Goal: Task Accomplishment & Management: Manage account settings

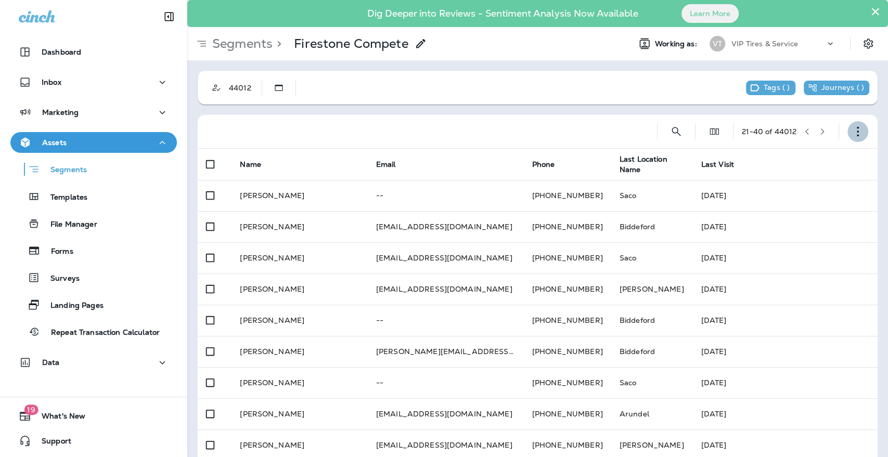
click at [853, 128] on icon "button" at bounding box center [858, 131] width 10 height 10
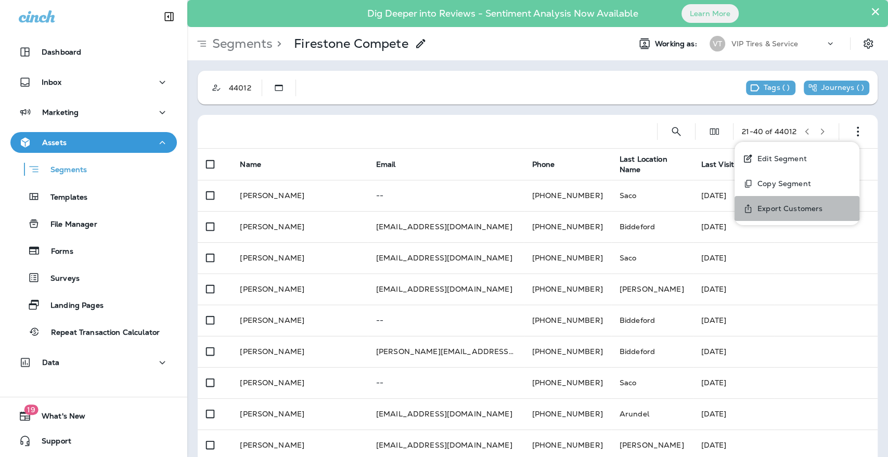
click at [804, 208] on p "Export Customers" at bounding box center [788, 209] width 69 height 8
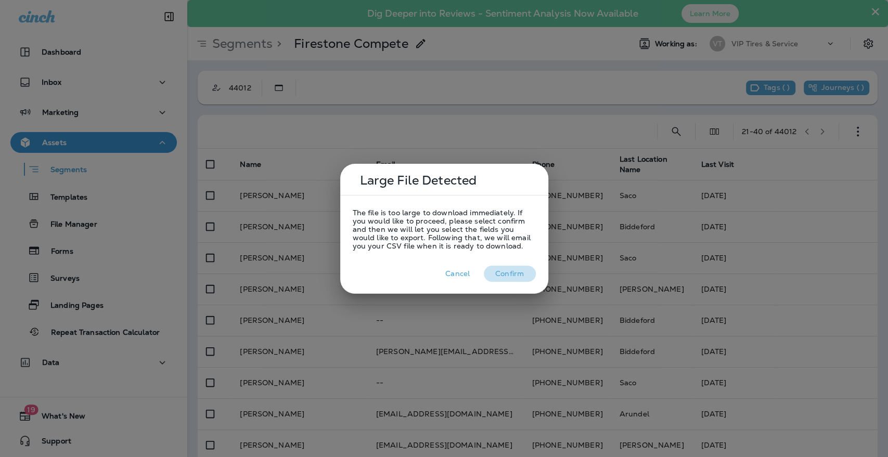
click at [514, 272] on button "Confirm" at bounding box center [510, 274] width 52 height 16
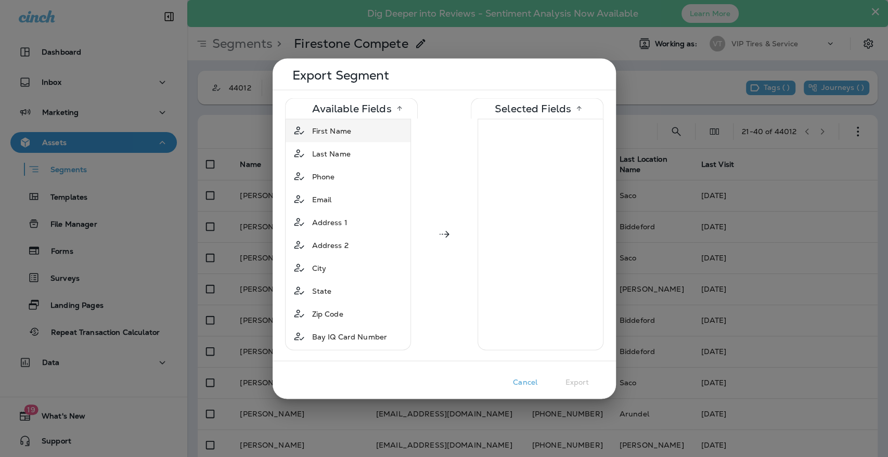
click at [326, 131] on span "First Name" at bounding box center [331, 130] width 39 height 10
click at [325, 132] on span "Last Name" at bounding box center [331, 130] width 39 height 10
click at [325, 131] on span "Phone" at bounding box center [323, 130] width 23 height 10
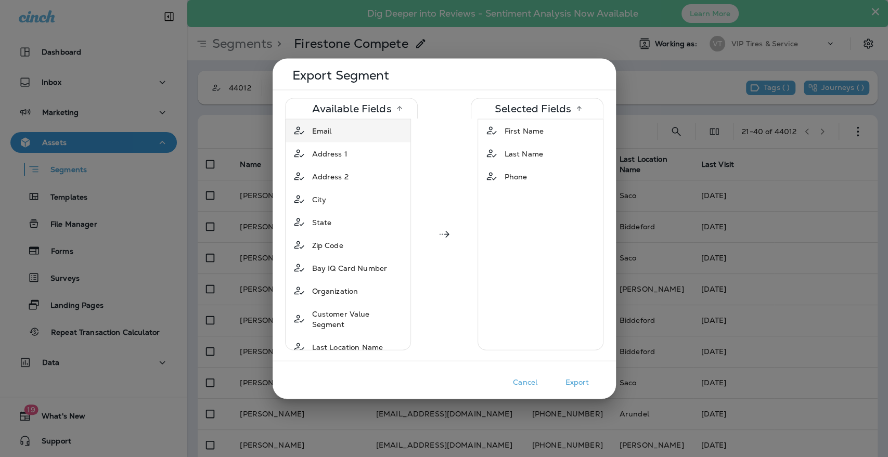
click at [323, 130] on span "Email" at bounding box center [322, 130] width 20 height 10
click at [327, 131] on span "Address 1" at bounding box center [329, 130] width 35 height 10
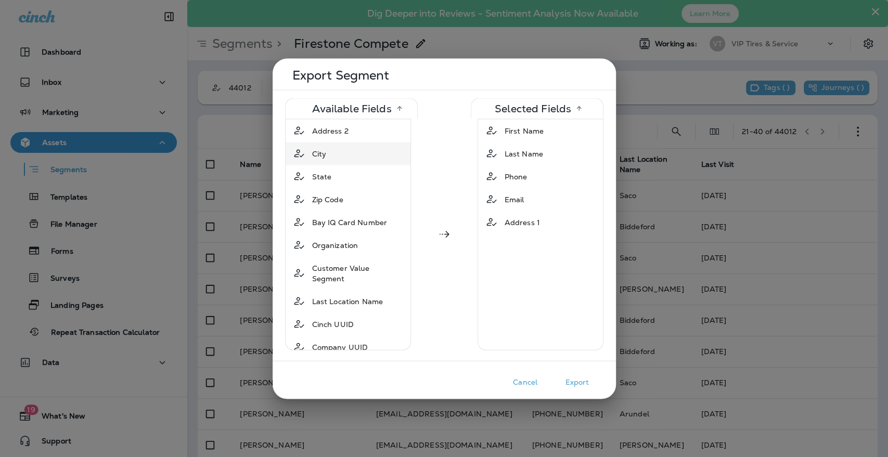
click at [325, 154] on span "City" at bounding box center [319, 153] width 15 height 10
click at [324, 149] on span "State" at bounding box center [322, 153] width 20 height 10
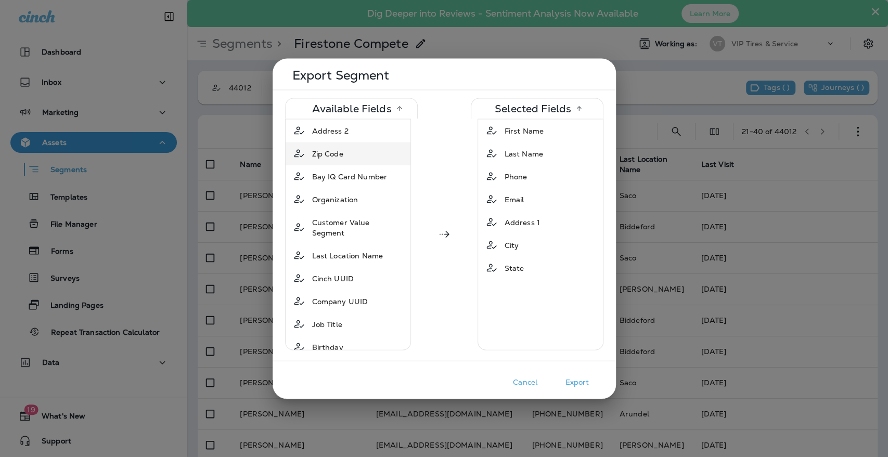
click at [328, 153] on span "Zip Code" at bounding box center [327, 153] width 31 height 10
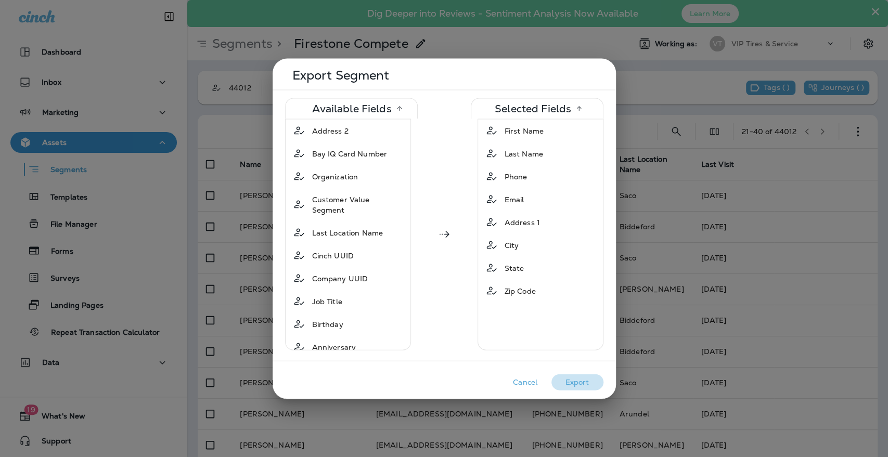
click at [573, 381] on button "Export" at bounding box center [578, 382] width 52 height 16
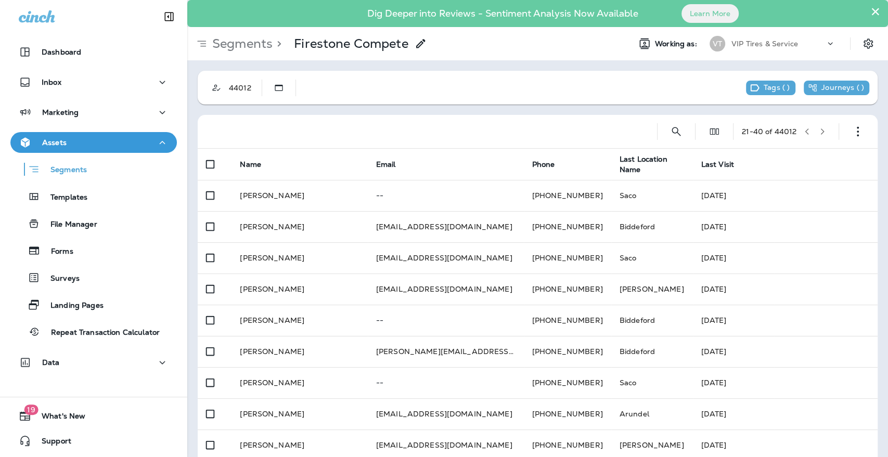
click at [58, 146] on p "Assets" at bounding box center [54, 142] width 24 height 8
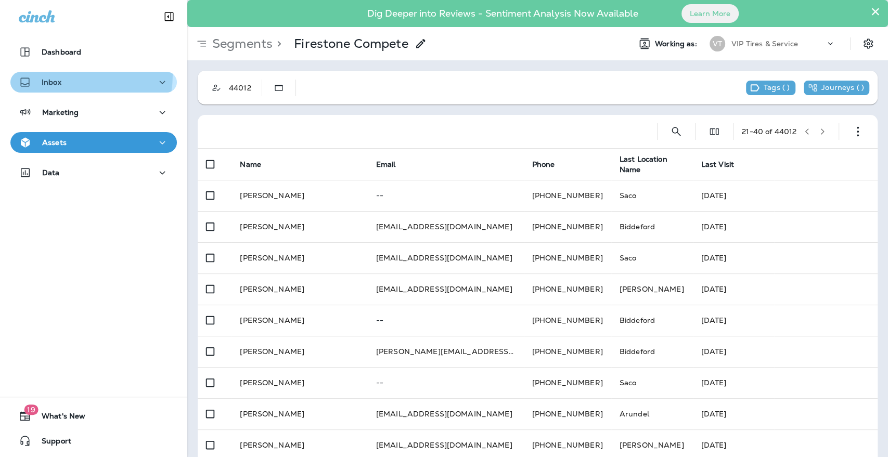
click at [55, 74] on button "Inbox" at bounding box center [93, 82] width 167 height 21
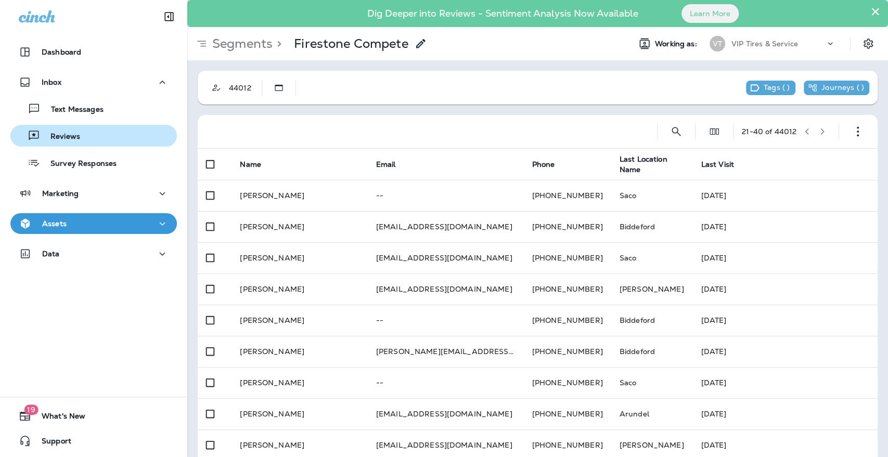
click at [57, 141] on p "Reviews" at bounding box center [60, 137] width 40 height 10
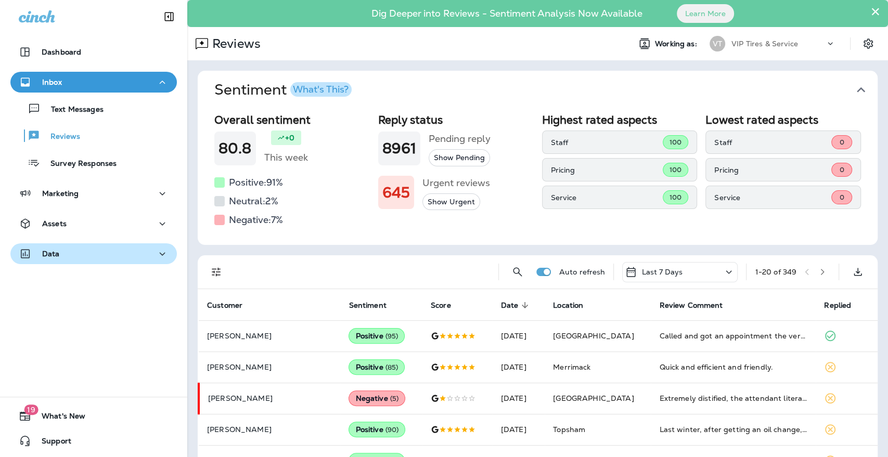
click at [45, 250] on p "Data" at bounding box center [51, 254] width 18 height 8
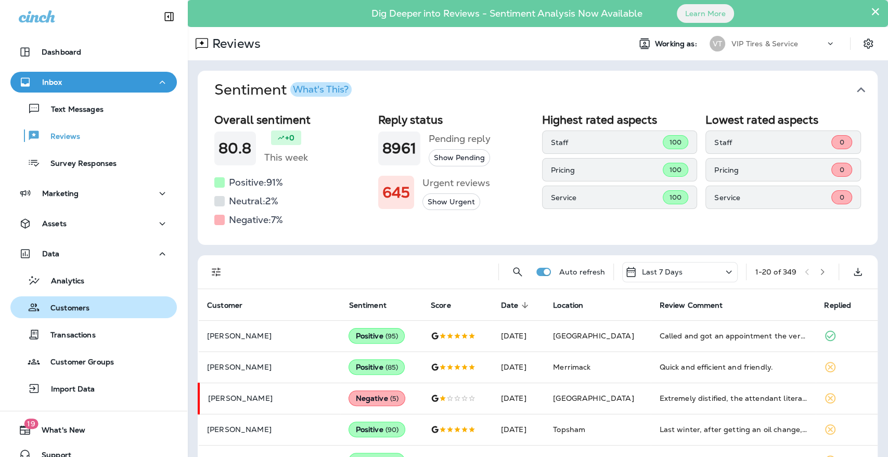
click at [61, 306] on p "Customers" at bounding box center [64, 309] width 49 height 10
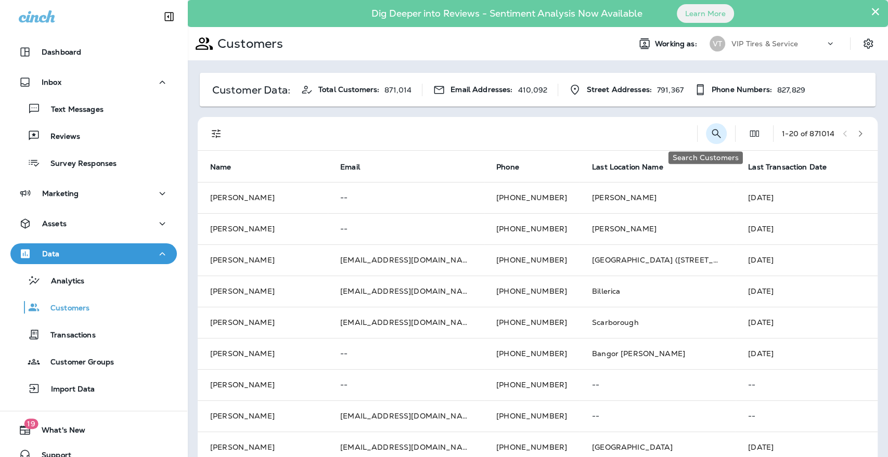
click at [710, 136] on icon "Search Customers" at bounding box center [716, 134] width 12 height 12
type input "**********"
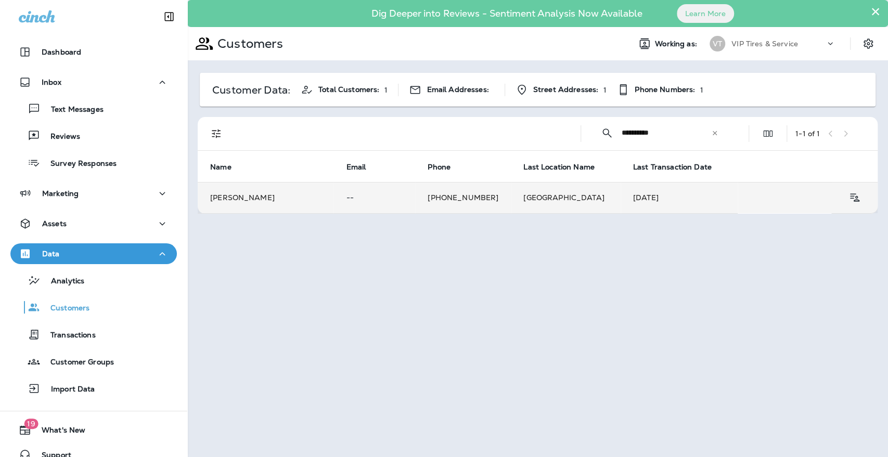
click at [326, 198] on td "[PERSON_NAME]" at bounding box center [266, 197] width 136 height 31
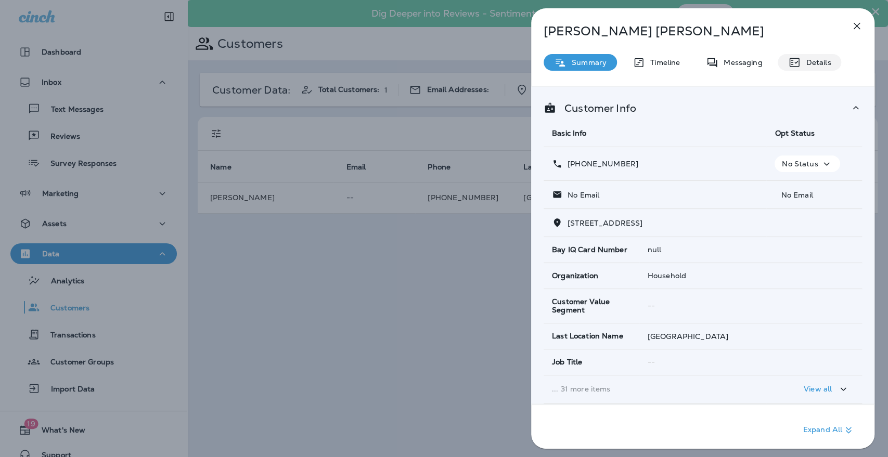
click at [812, 61] on p "Details" at bounding box center [816, 62] width 30 height 8
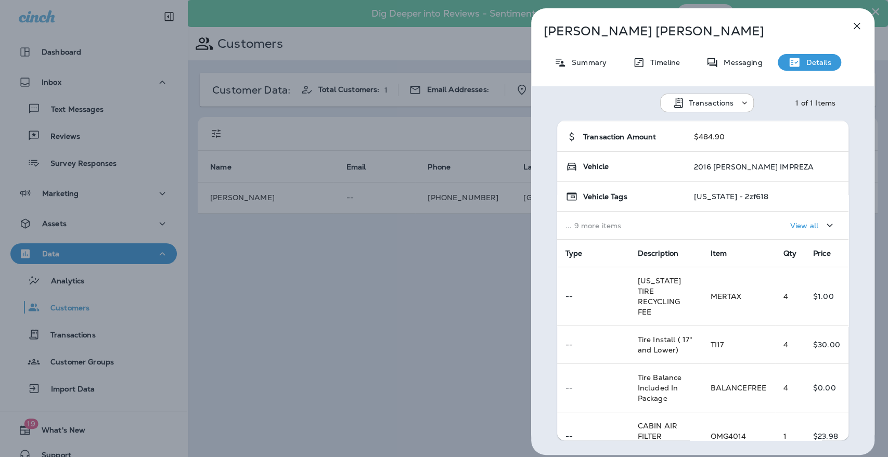
scroll to position [116, 0]
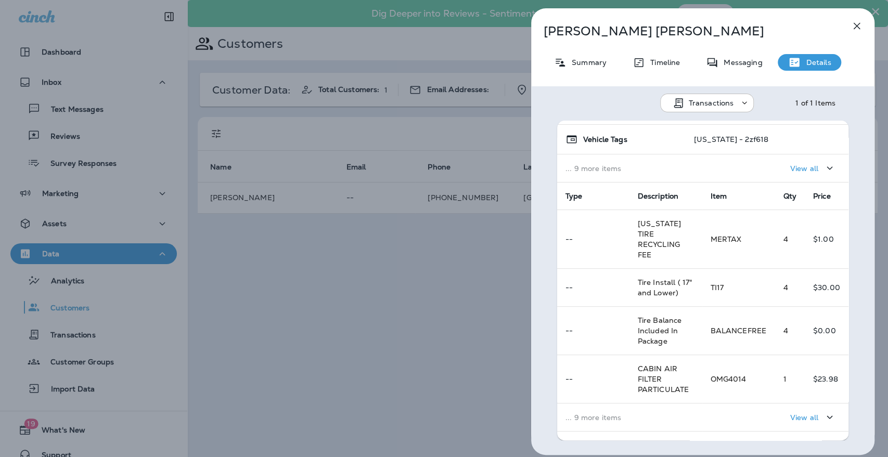
click at [791, 414] on p "View all" at bounding box center [805, 418] width 28 height 8
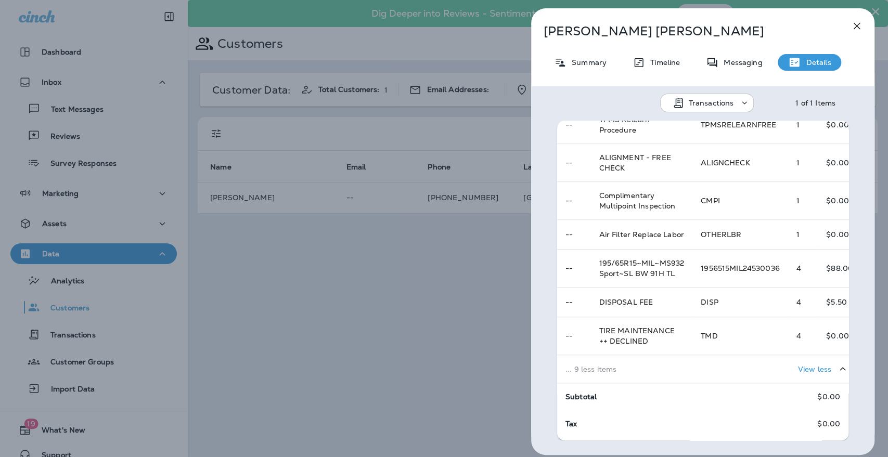
scroll to position [520, 24]
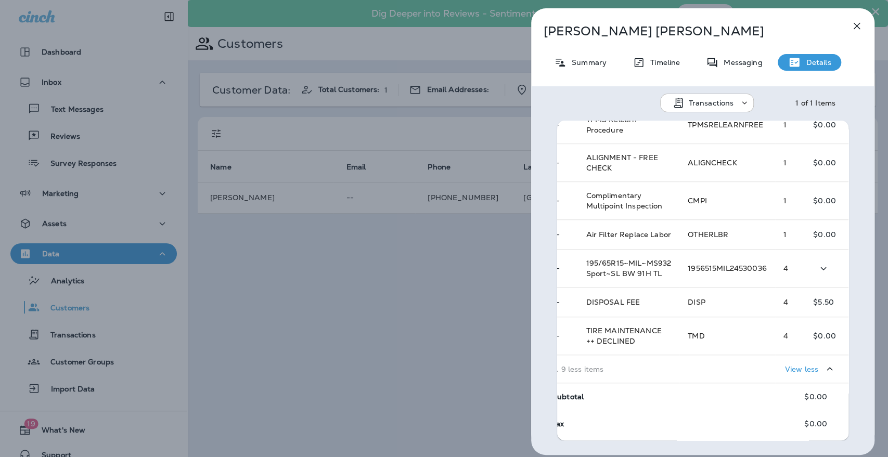
click at [784, 270] on span "4" at bounding box center [786, 268] width 5 height 9
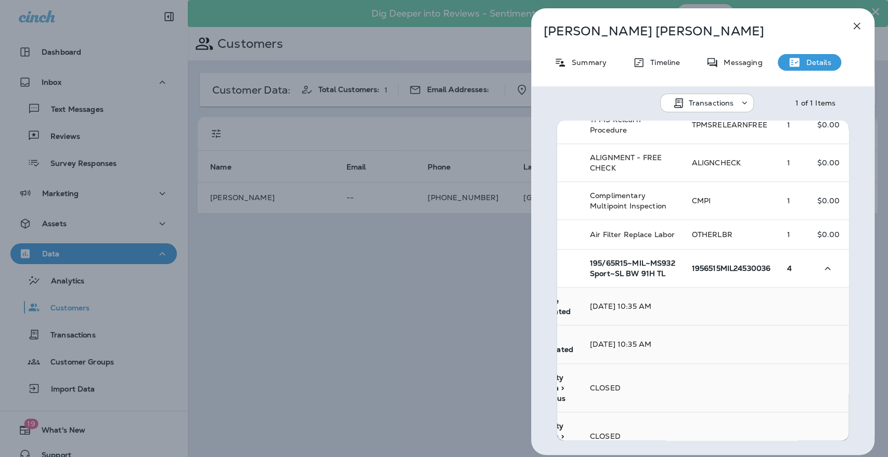
click at [771, 270] on td "1956515MIL24530036" at bounding box center [732, 269] width 96 height 38
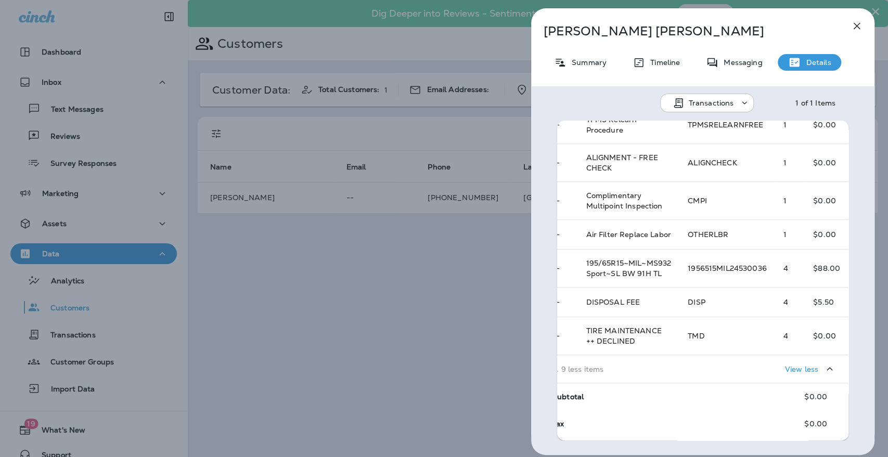
scroll to position [520, 0]
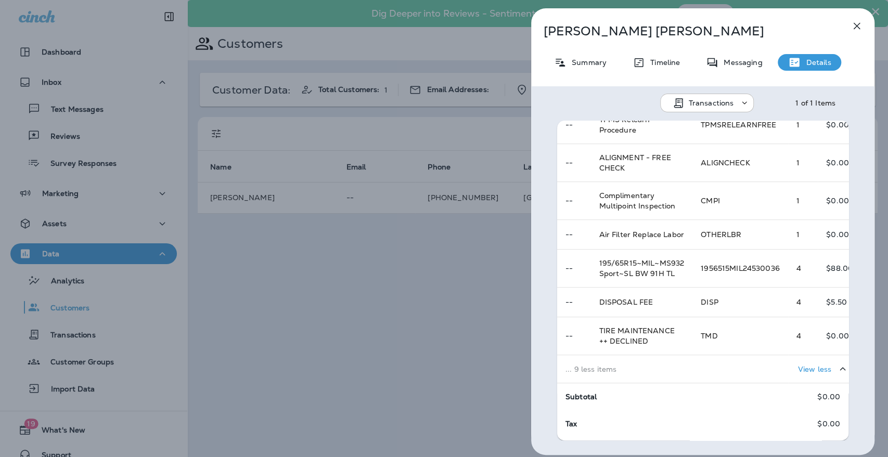
click at [858, 28] on icon "button" at bounding box center [857, 26] width 12 height 12
